Goal: Information Seeking & Learning: Learn about a topic

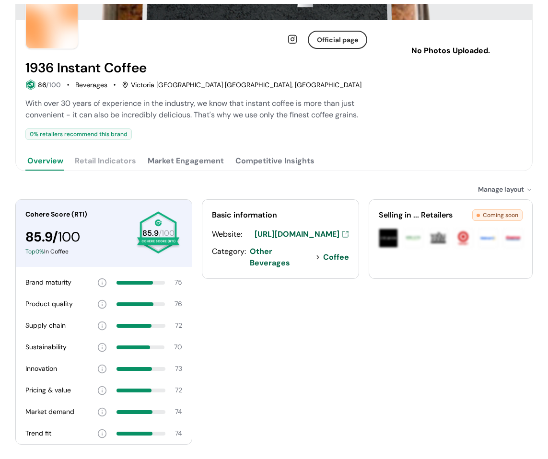
scroll to position [89, 0]
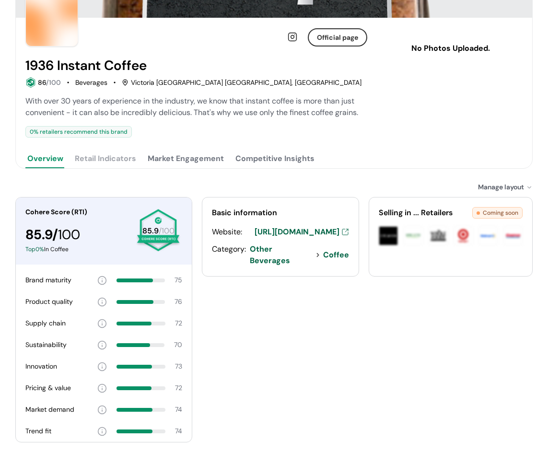
click at [268, 159] on button "Competitive Insights" at bounding box center [274, 158] width 83 height 19
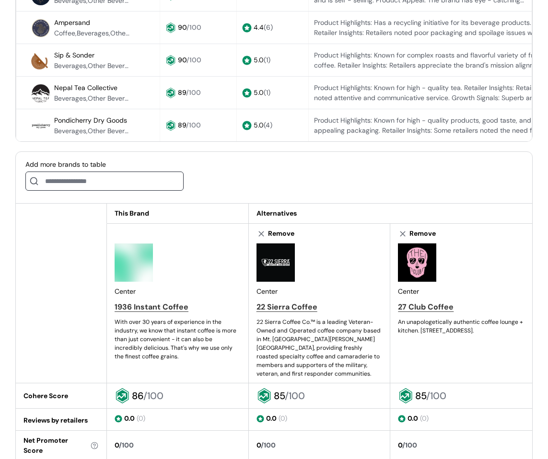
scroll to position [376, 0]
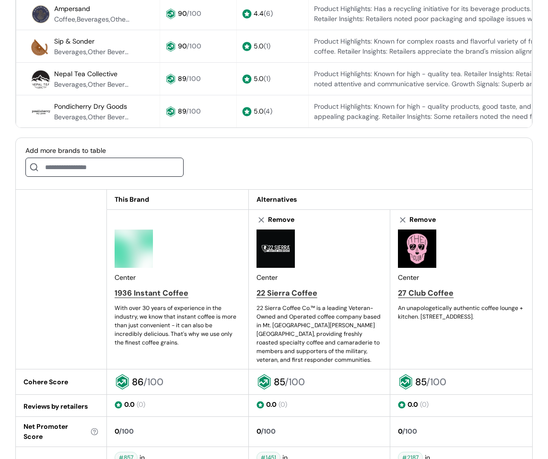
click at [118, 177] on input at bounding box center [104, 167] width 158 height 19
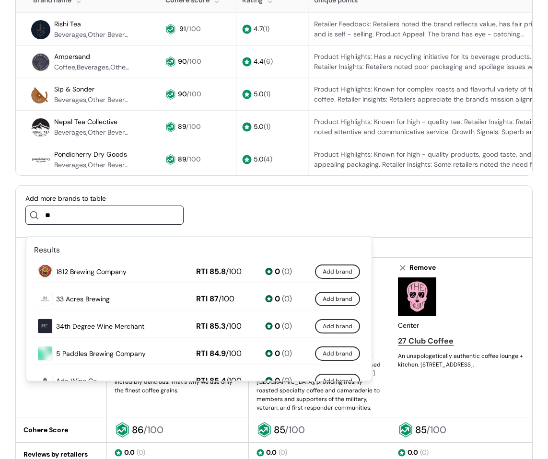
scroll to position [0, 0]
type input "**"
click at [297, 199] on div "Add more brands to table **" at bounding box center [274, 212] width 516 height 52
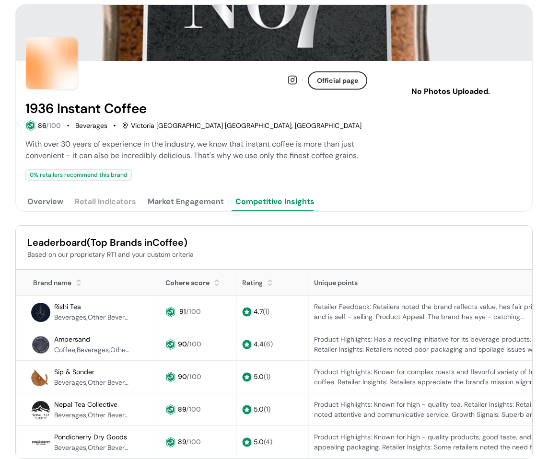
scroll to position [48, 0]
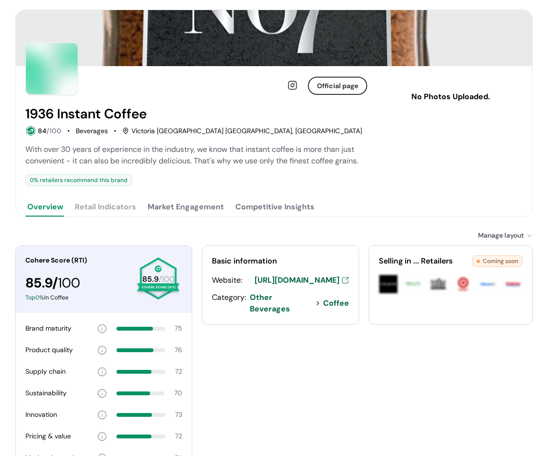
scroll to position [137, 0]
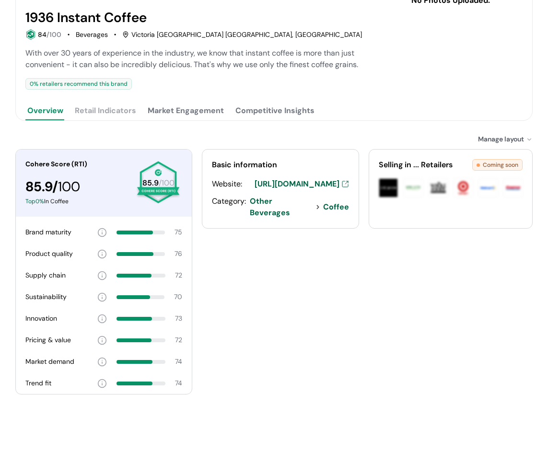
click at [277, 115] on button "Competitive Insights" at bounding box center [274, 110] width 83 height 19
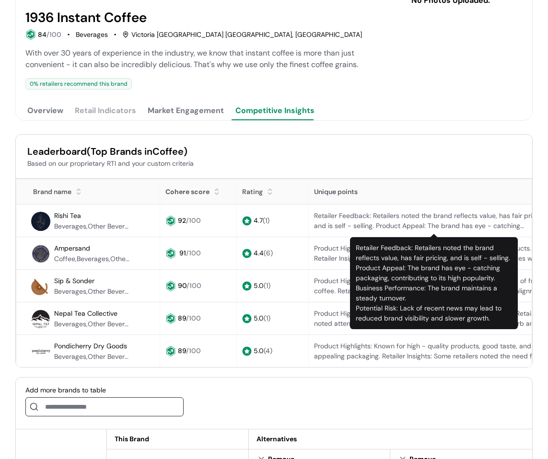
click at [319, 145] on div "Leaderboard (Top Brands in Coffee )" at bounding box center [273, 151] width 493 height 14
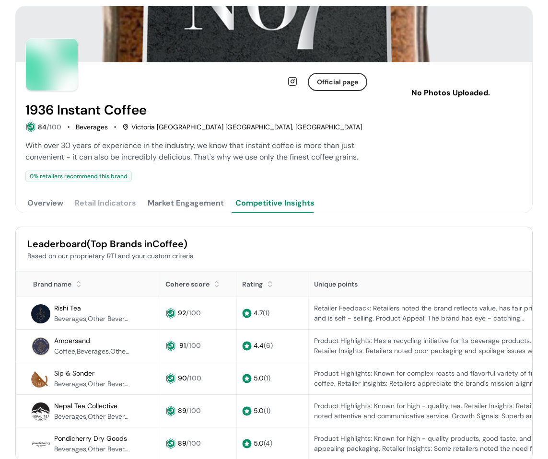
scroll to position [41, 0]
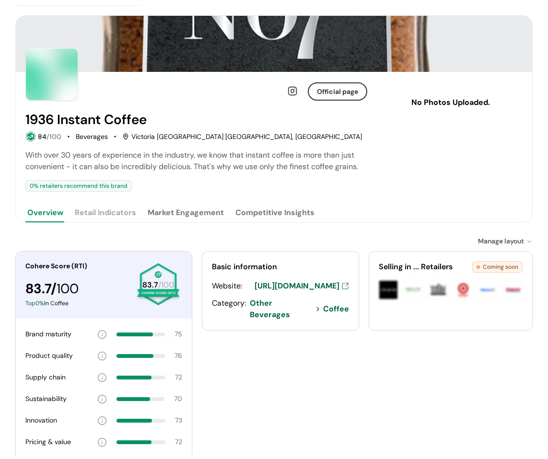
scroll to position [96, 0]
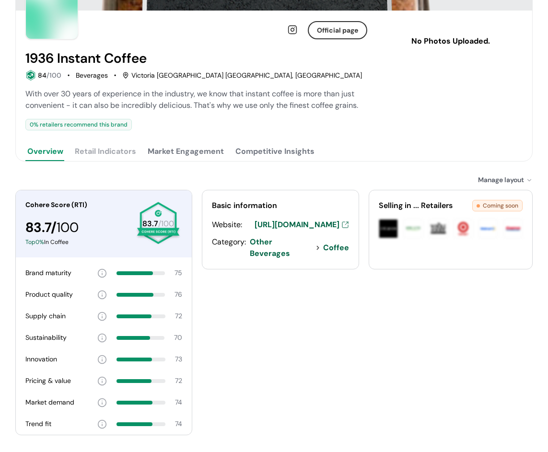
click at [292, 159] on button "Competitive Insights" at bounding box center [274, 151] width 83 height 19
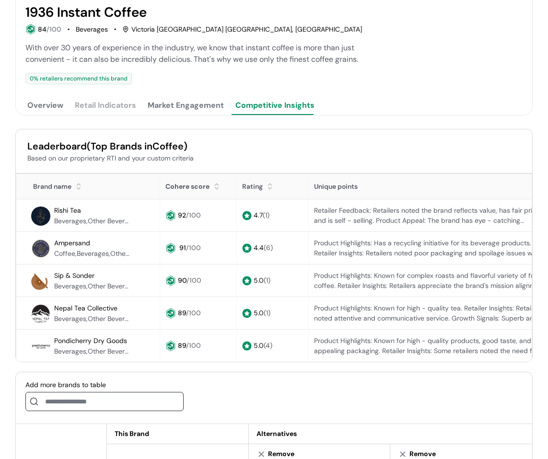
scroll to position [144, 0]
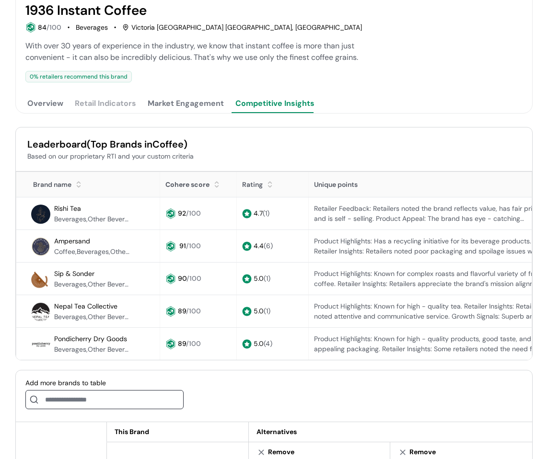
click at [123, 90] on div "Official page 1936 Instant Coffee 84 /100 Beverages Victoria BC Canada, WA With…" at bounding box center [196, 38] width 342 height 150
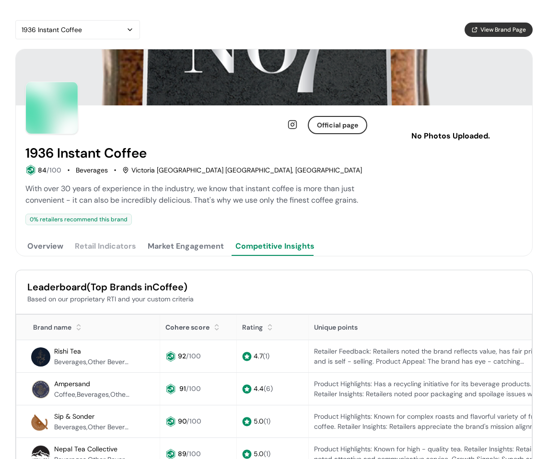
scroll to position [0, 0]
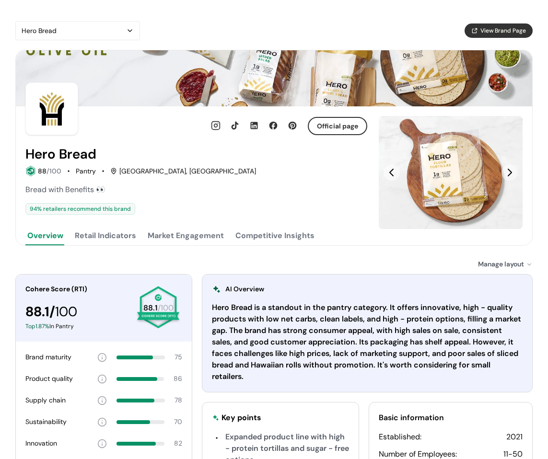
click at [332, 9] on div "Hero Bread View Brand Page Official page Hero Bread 88 /100 Pantry San Francisc…" at bounding box center [274, 356] width 548 height 713
click at [311, 25] on div "Hero Bread View Brand Page" at bounding box center [273, 30] width 517 height 19
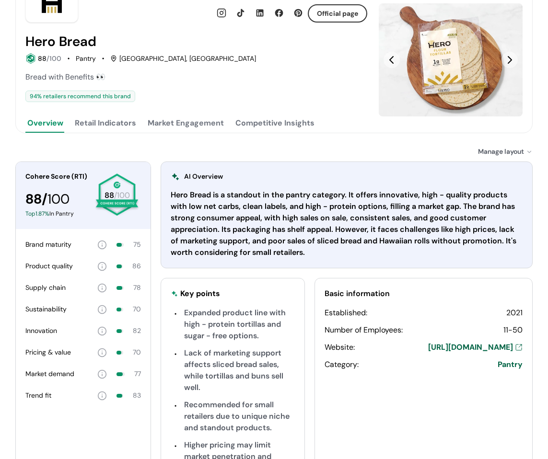
scroll to position [96, 0]
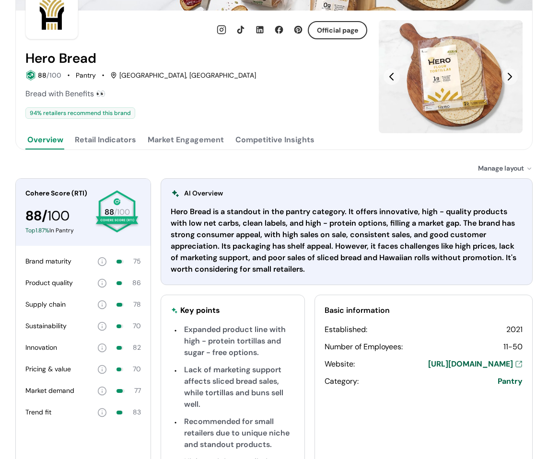
click at [128, 139] on button "Retail Indicators" at bounding box center [105, 139] width 65 height 19
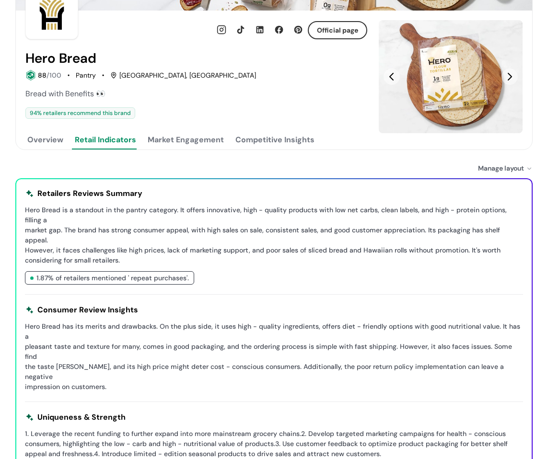
click at [197, 142] on button "Market Engagement" at bounding box center [186, 139] width 80 height 19
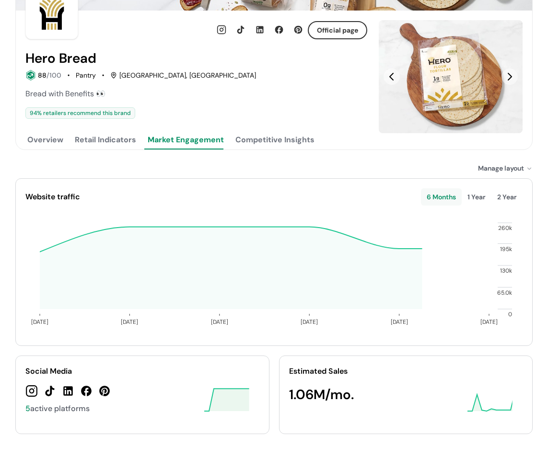
click at [272, 138] on button "Competitive Insights" at bounding box center [274, 139] width 83 height 19
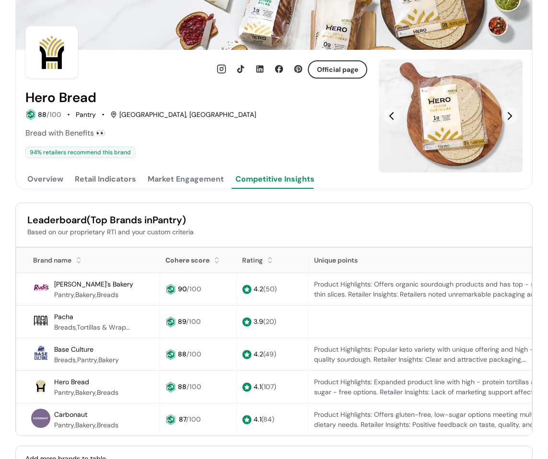
scroll to position [0, 0]
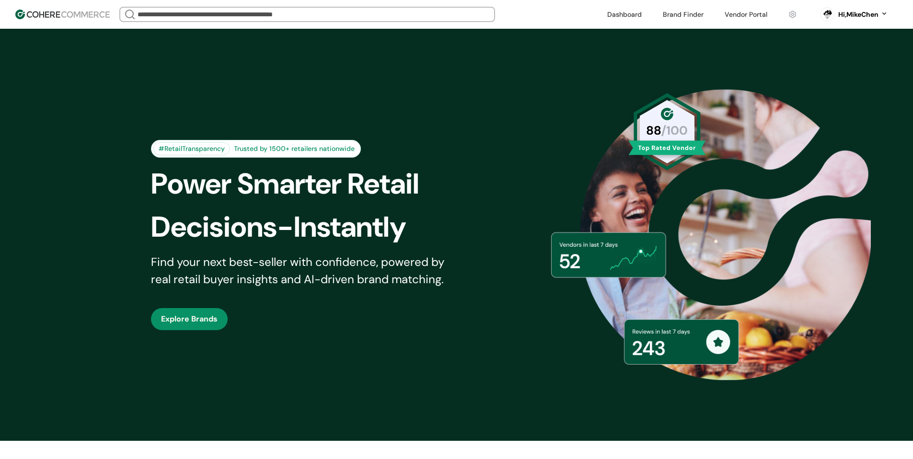
click at [666, 76] on div "#RetailTransparency Trusted by 1500+ retailers nationwide Power Smarter Retail …" at bounding box center [456, 235] width 659 height 364
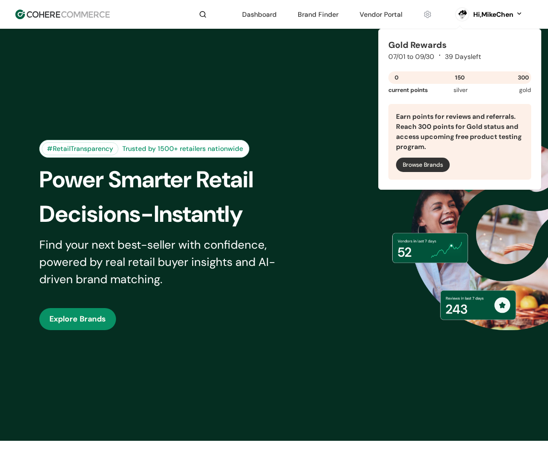
click at [383, 14] on link at bounding box center [381, 14] width 54 height 14
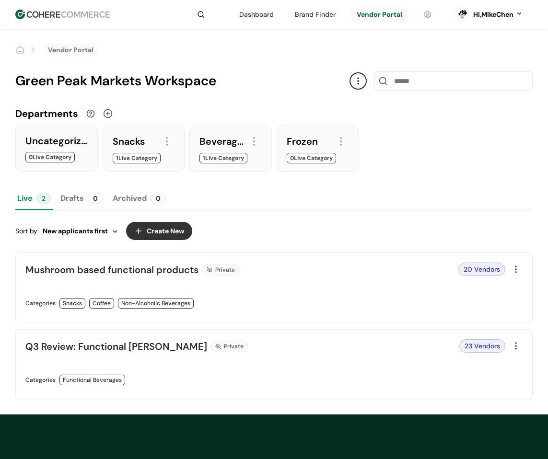
click at [268, 313] on link at bounding box center [146, 313] width 243 height 0
